Goal: Transaction & Acquisition: Purchase product/service

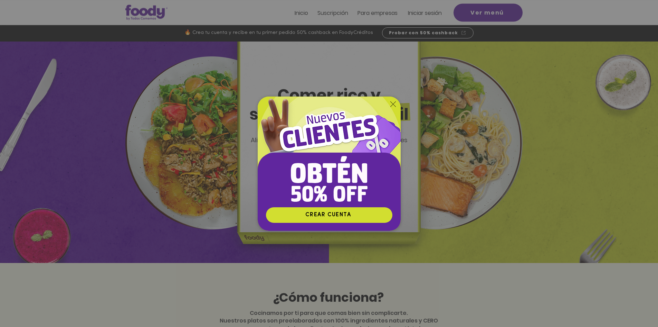
click at [392, 104] on icon "Volver al sitio" at bounding box center [394, 104] width 6 height 6
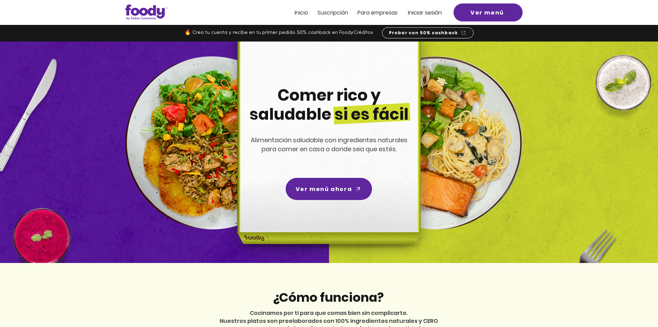
click at [295, 14] on span "Inicio" at bounding box center [301, 13] width 13 height 8
click at [305, 15] on span "Inicio" at bounding box center [301, 13] width 13 height 8
click at [492, 13] on span "Ver menú" at bounding box center [488, 12] width 34 height 9
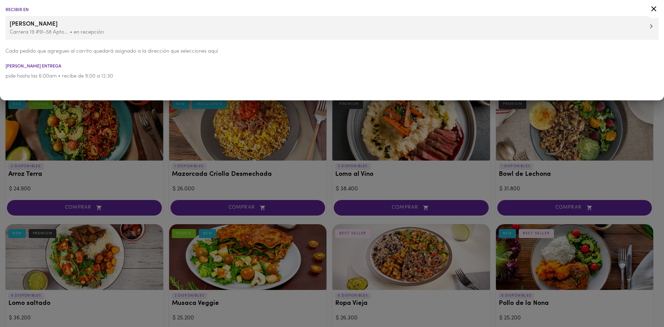
click at [60, 27] on span "Sandra Hernández Naranjo" at bounding box center [332, 24] width 644 height 9
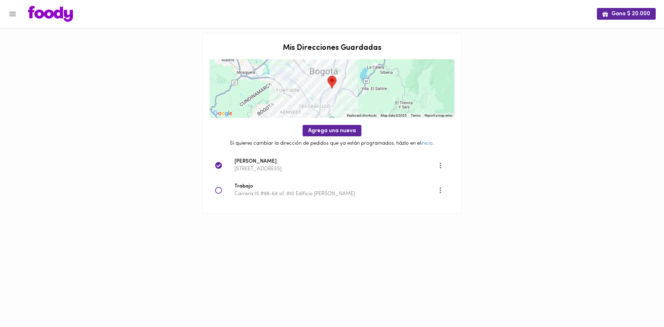
click at [560, 120] on div "Gana $ 20.000 Mis Direcciones Guardadas ← Move left → Move right ↑ Move up ↓ Mo…" at bounding box center [332, 115] width 664 height 231
click at [12, 18] on icon "Menu" at bounding box center [12, 14] width 9 height 9
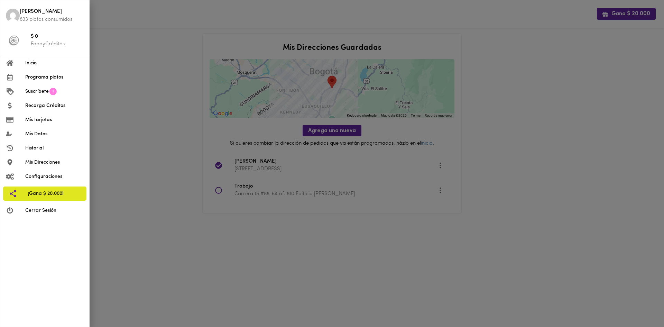
click at [36, 64] on span "Inicio" at bounding box center [54, 62] width 58 height 7
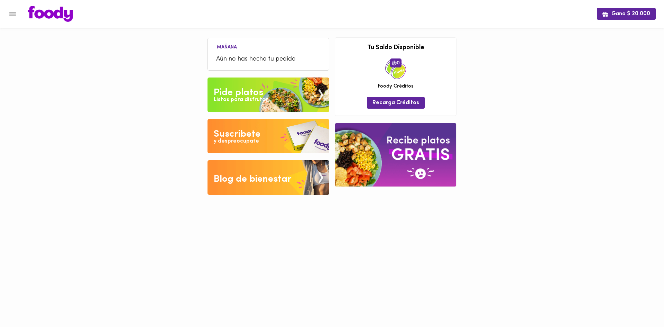
click at [253, 94] on div "Pide platos" at bounding box center [238, 93] width 49 height 14
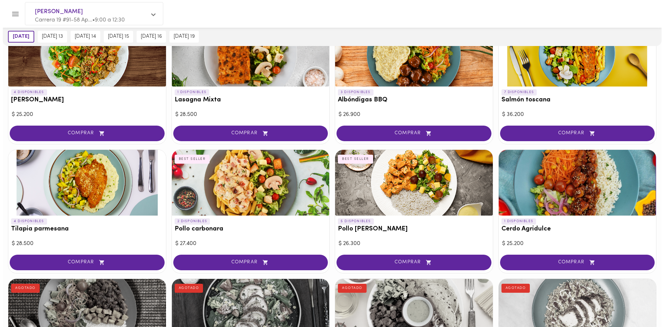
scroll to position [484, 0]
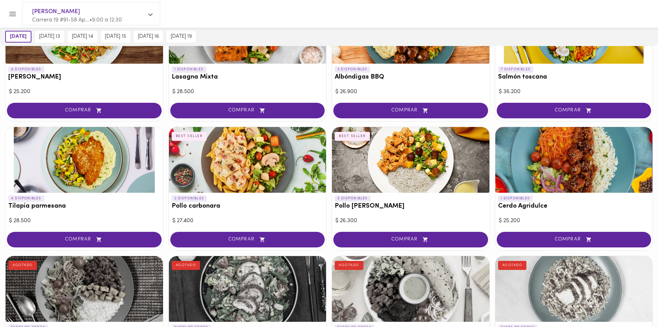
click at [236, 244] on button "COMPRAR" at bounding box center [247, 240] width 155 height 16
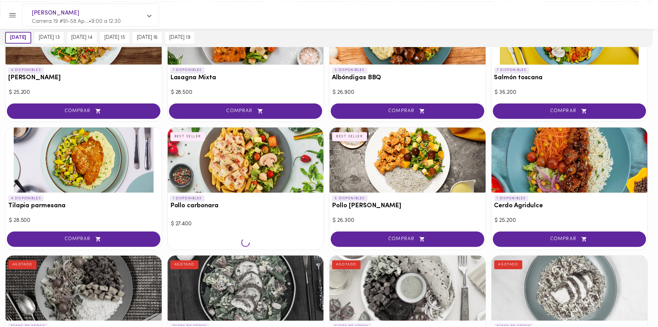
scroll to position [484, 0]
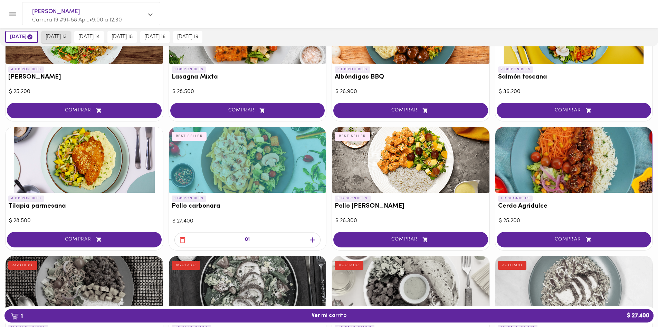
click at [63, 34] on span "miércoles 13" at bounding box center [56, 37] width 21 height 6
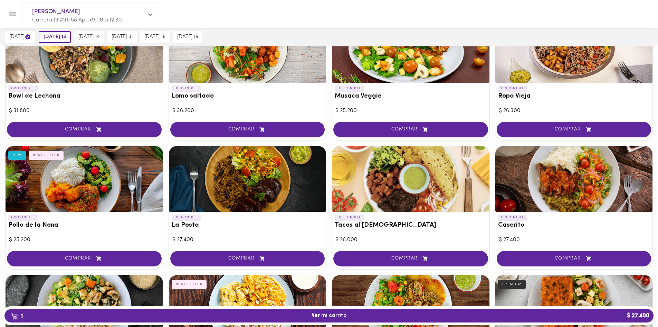
scroll to position [276, 0]
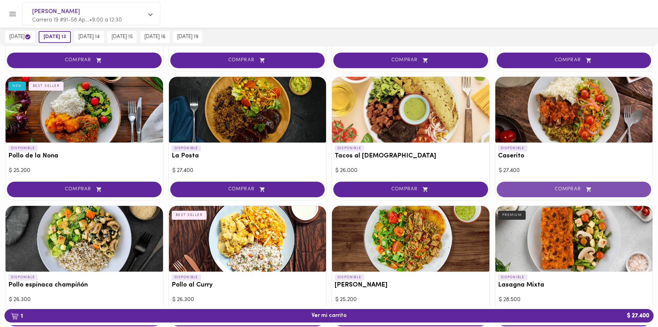
click at [568, 190] on span "COMPRAR" at bounding box center [575, 189] width 138 height 6
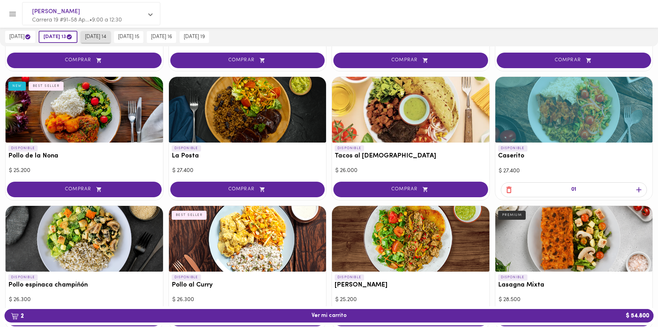
click at [104, 38] on span "jueves 14" at bounding box center [95, 37] width 21 height 6
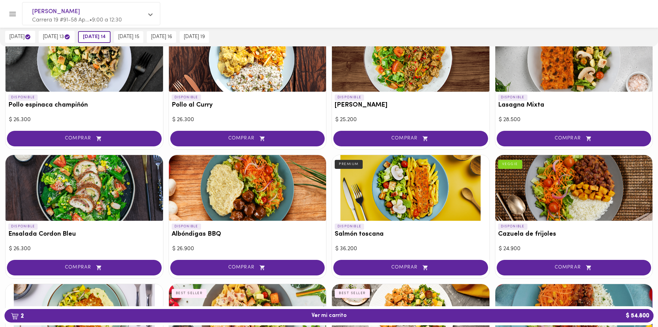
scroll to position [484, 0]
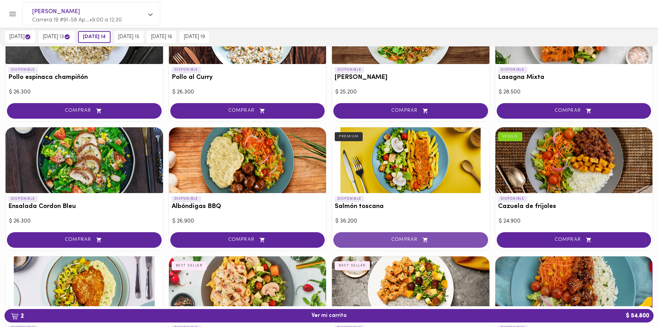
click at [370, 244] on button "COMPRAR" at bounding box center [410, 240] width 155 height 16
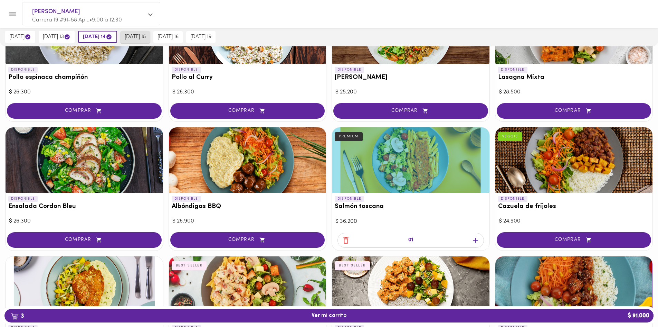
click at [145, 38] on span "viernes 15" at bounding box center [135, 37] width 21 height 6
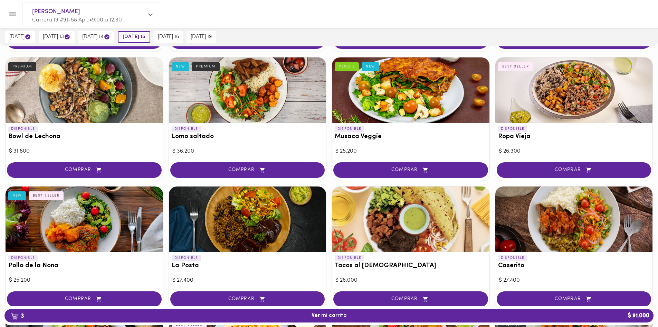
scroll to position [104, 0]
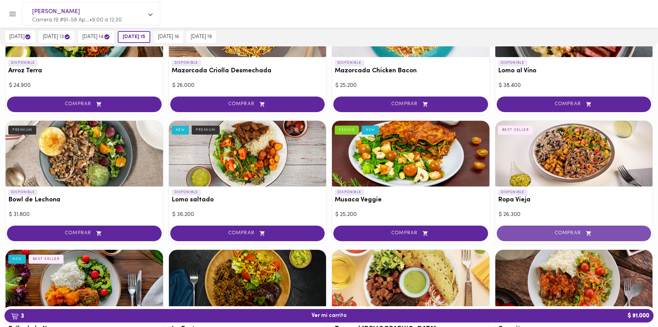
click at [554, 231] on span "COMPRAR" at bounding box center [575, 233] width 138 height 6
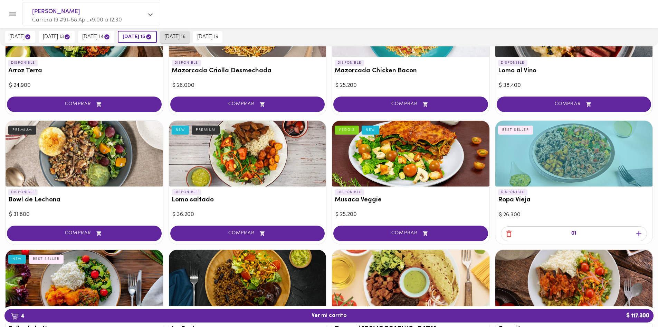
click at [186, 37] on span "sábado 16" at bounding box center [175, 37] width 21 height 6
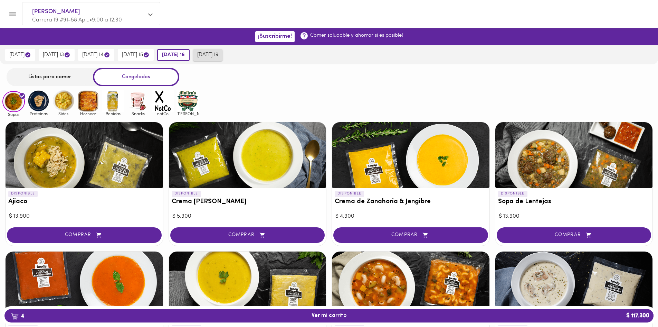
click at [218, 56] on span "martes 19" at bounding box center [207, 55] width 21 height 6
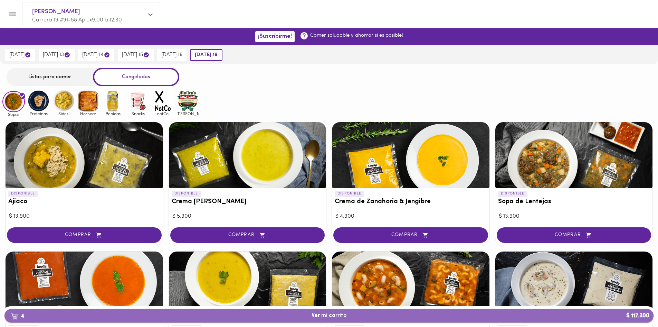
click at [319, 316] on span "4 Ver mi carrito $ 117.300" at bounding box center [329, 315] width 35 height 7
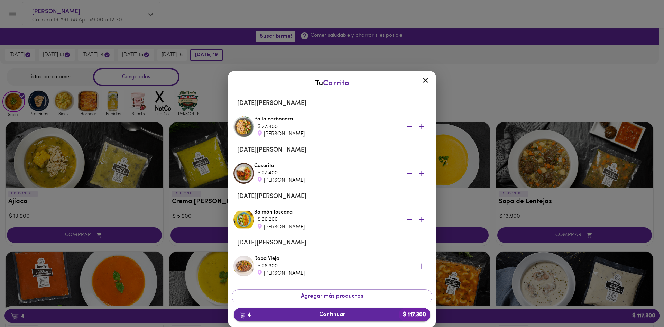
click at [343, 315] on span "4 Continuar $ 117.300" at bounding box center [331, 314] width 185 height 7
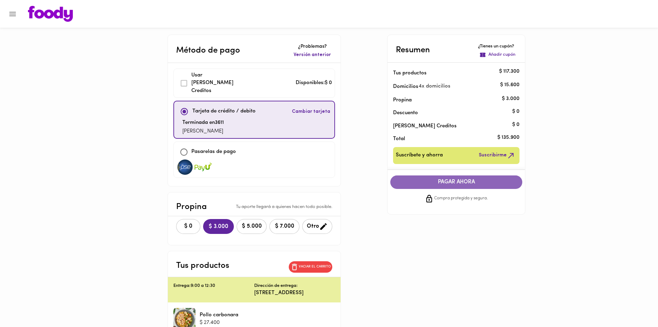
click at [478, 185] on span "PAGAR AHORA" at bounding box center [456, 182] width 118 height 7
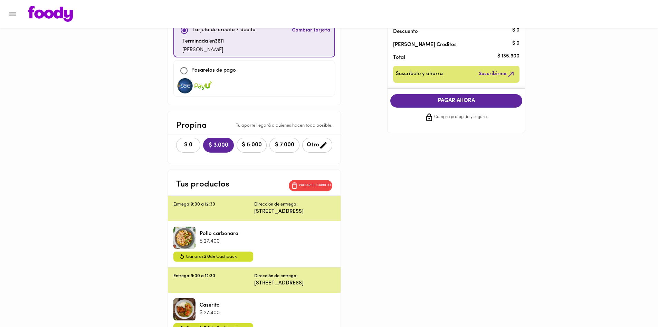
scroll to position [69, 0]
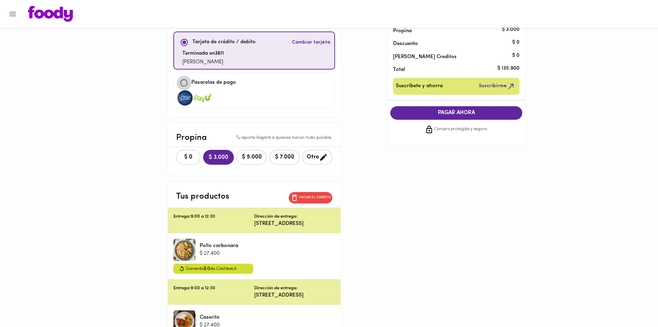
click at [185, 75] on input "checkbox" at bounding box center [184, 82] width 15 height 15
checkbox input "true"
checkbox input "false"
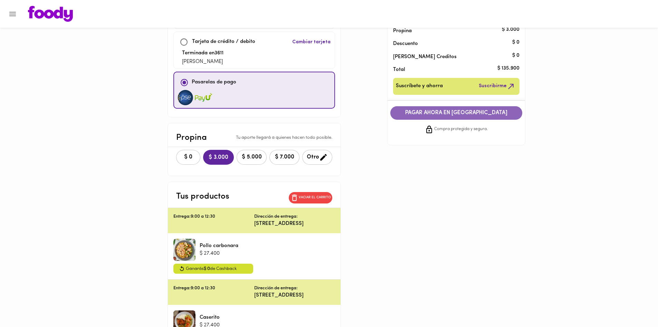
click at [462, 114] on span "PAGAR AHORA EN PASARELA" at bounding box center [456, 113] width 118 height 7
